Goal: Task Accomplishment & Management: Use online tool/utility

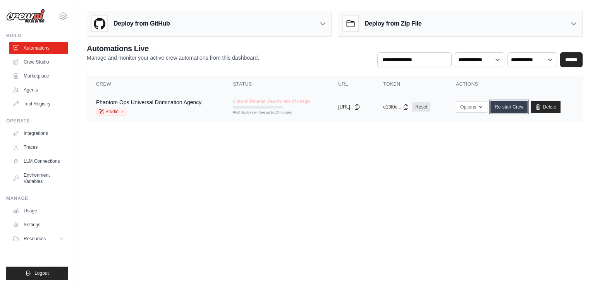
click at [521, 110] on link "Re-start Crew" at bounding box center [509, 107] width 37 height 12
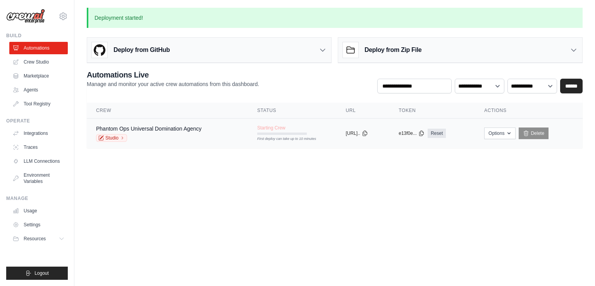
click at [124, 124] on td "Phantom Ops Universal Domination Agency Studio" at bounding box center [167, 134] width 161 height 30
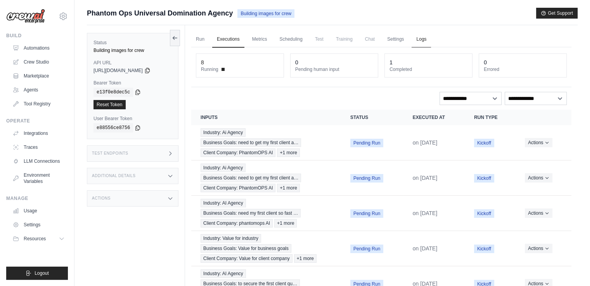
click at [418, 40] on link "Logs" at bounding box center [420, 39] width 19 height 16
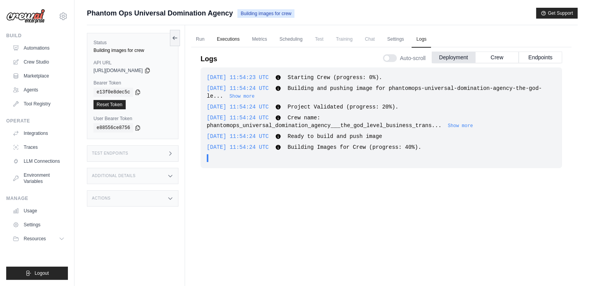
click at [226, 38] on link "Executions" at bounding box center [228, 39] width 32 height 16
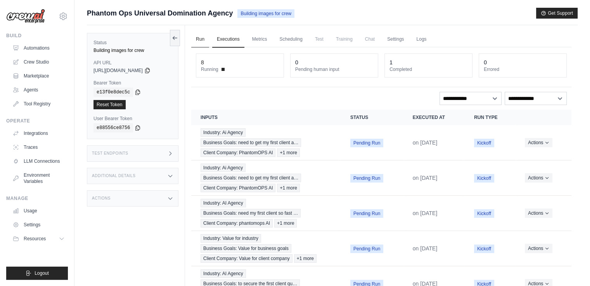
click at [195, 38] on link "Run" at bounding box center [200, 39] width 18 height 16
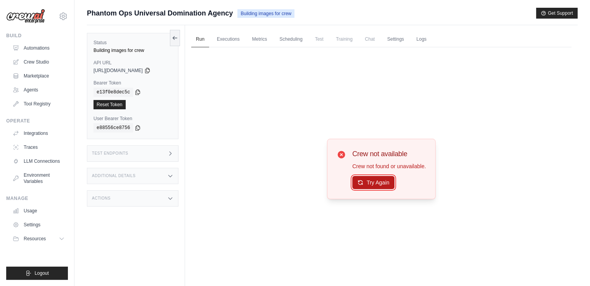
click at [356, 186] on button "Try Again" at bounding box center [373, 182] width 42 height 13
click at [198, 43] on link "Run" at bounding box center [200, 39] width 18 height 16
click at [36, 62] on link "Crew Studio" at bounding box center [39, 62] width 59 height 12
click at [43, 51] on link "Automations" at bounding box center [39, 48] width 59 height 12
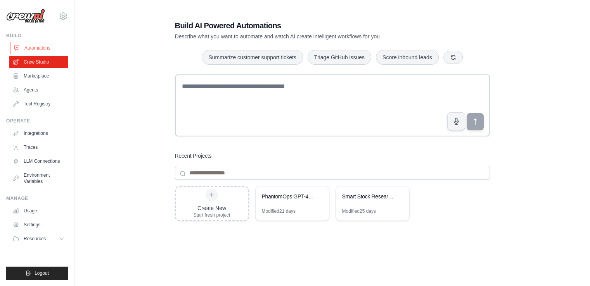
click at [51, 46] on link "Automations" at bounding box center [39, 48] width 59 height 12
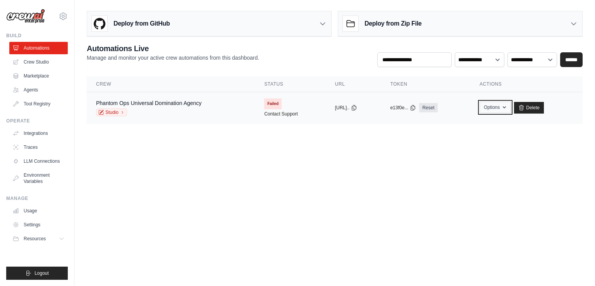
click at [497, 112] on button "Options" at bounding box center [495, 108] width 31 height 12
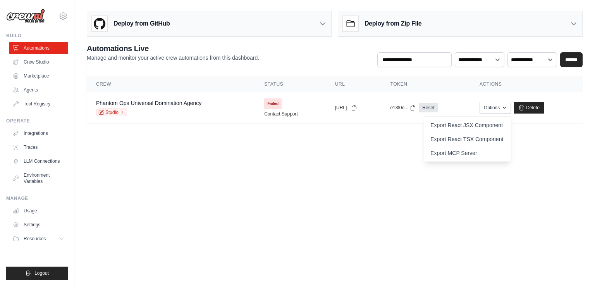
click at [345, 179] on body "ashwant144@gmail.com Settings Build Automations Crew Studio" at bounding box center [297, 143] width 595 height 286
